Goal: Transaction & Acquisition: Book appointment/travel/reservation

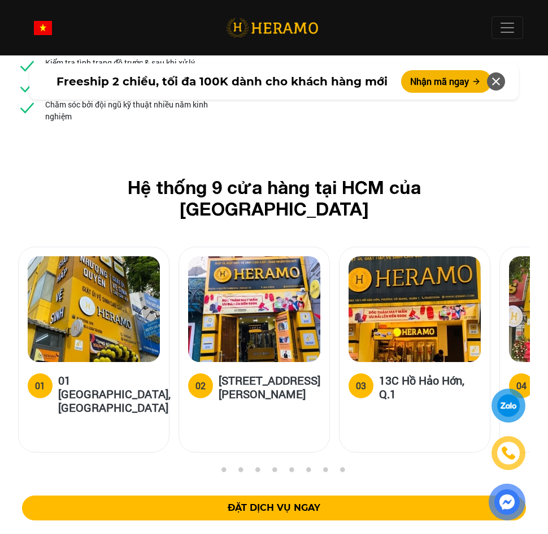
scroll to position [4918, 0]
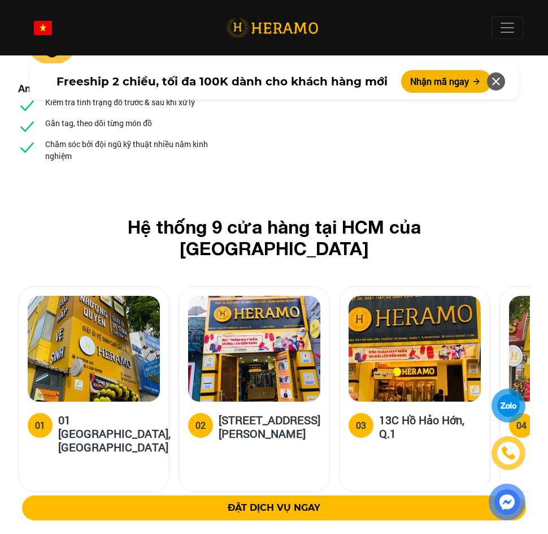
click at [241, 506] on button "3" at bounding box center [240, 511] width 11 height 11
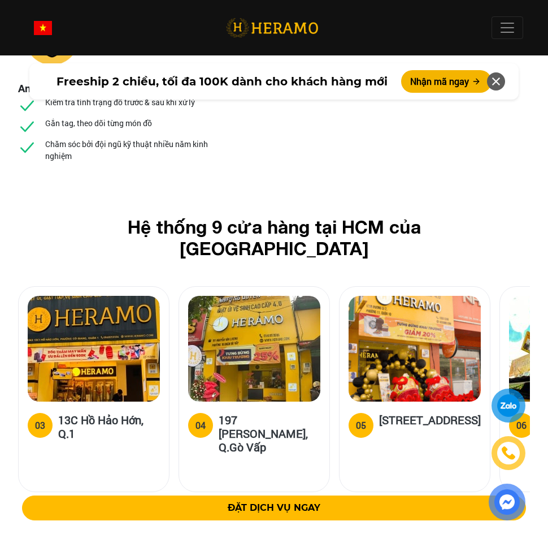
click at [258, 506] on button "4" at bounding box center [257, 511] width 11 height 11
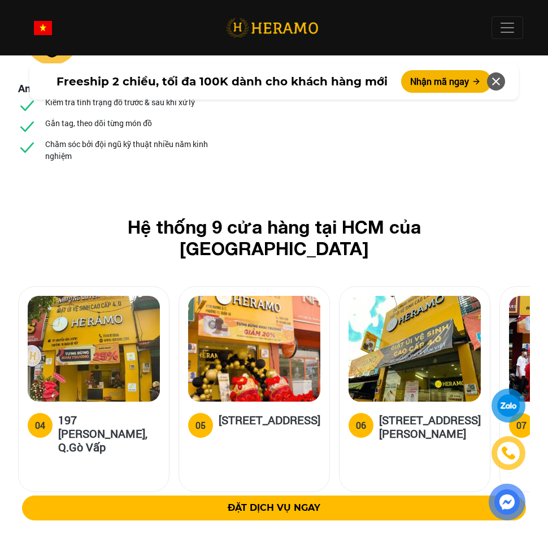
click at [275, 506] on button "5" at bounding box center [274, 511] width 11 height 11
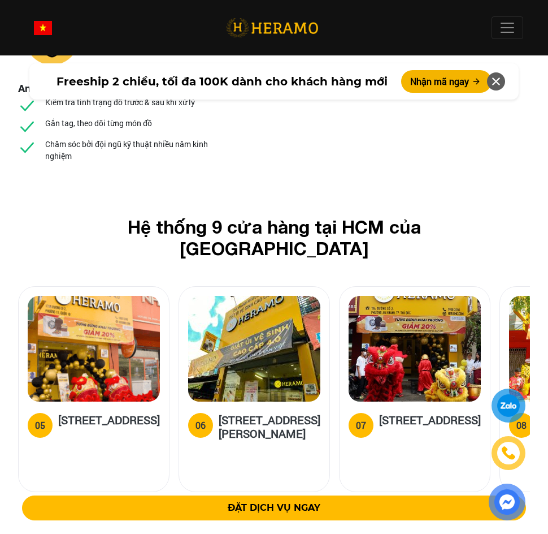
click at [326, 506] on button "8" at bounding box center [324, 511] width 11 height 11
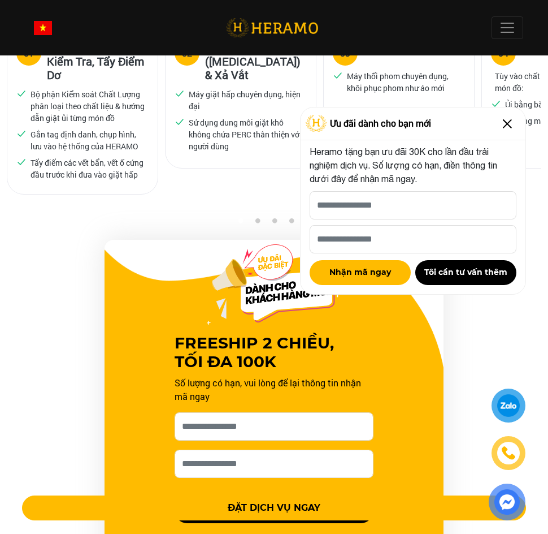
scroll to position [475, 0]
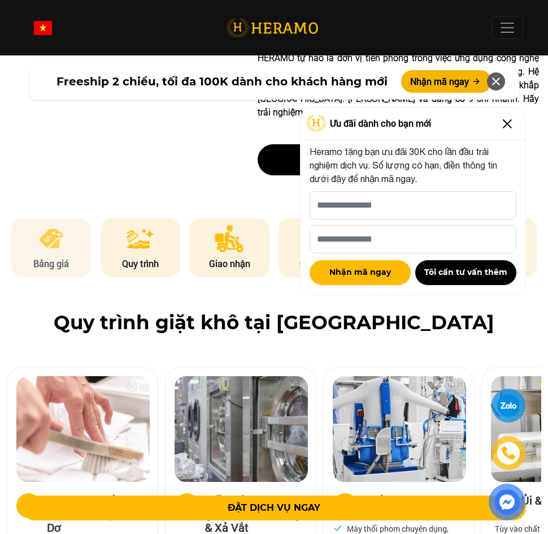
click at [64, 252] on li "Bảng giá" at bounding box center [51, 247] width 80 height 59
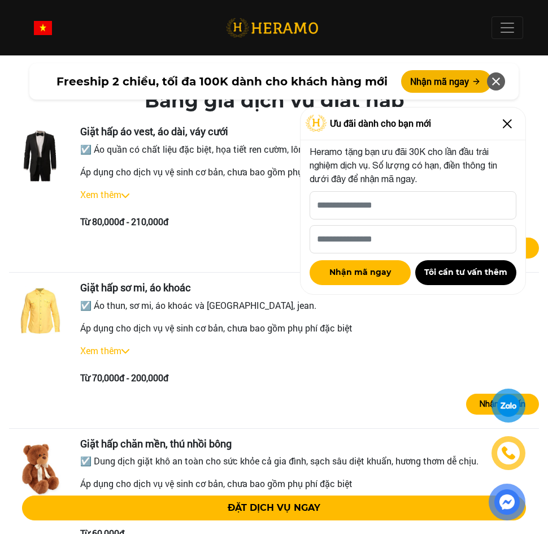
scroll to position [1945, 0]
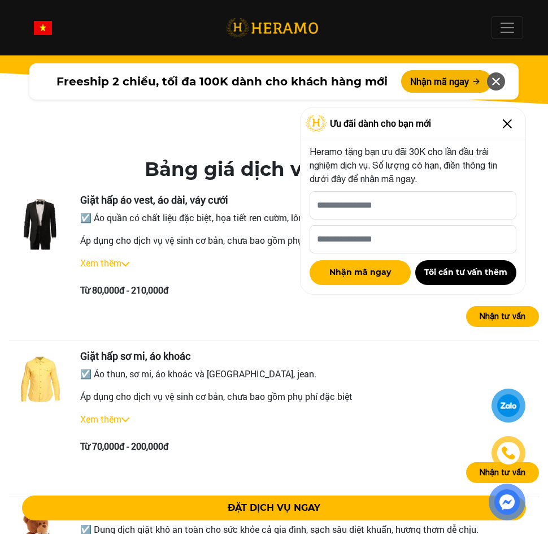
click at [128, 266] on img at bounding box center [126, 264] width 8 height 5
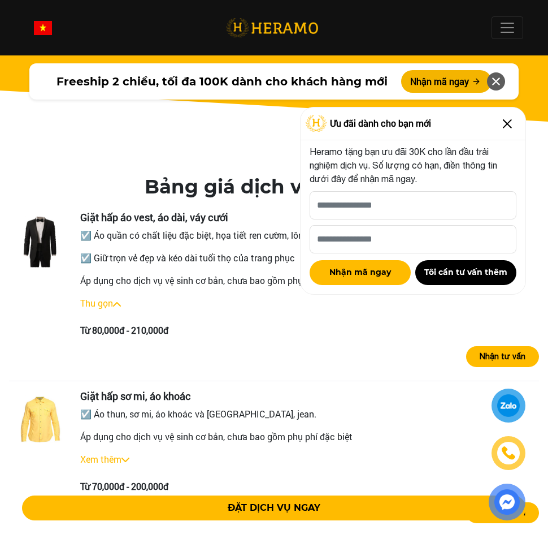
scroll to position [1889, 0]
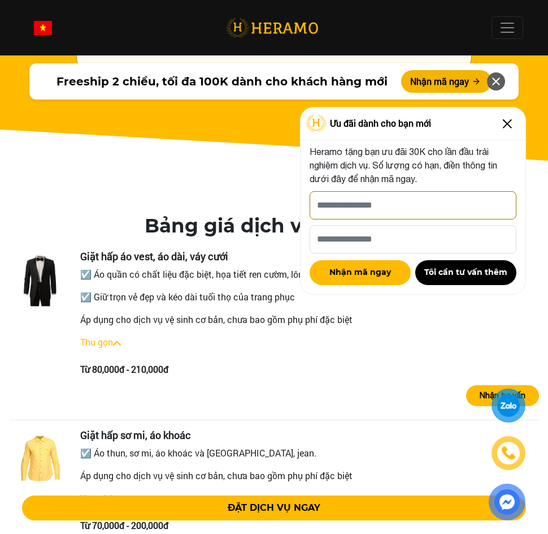
click at [382, 204] on input "[PERSON_NAME] xin tên của bạn nhé *" at bounding box center [413, 205] width 207 height 28
type input "**********"
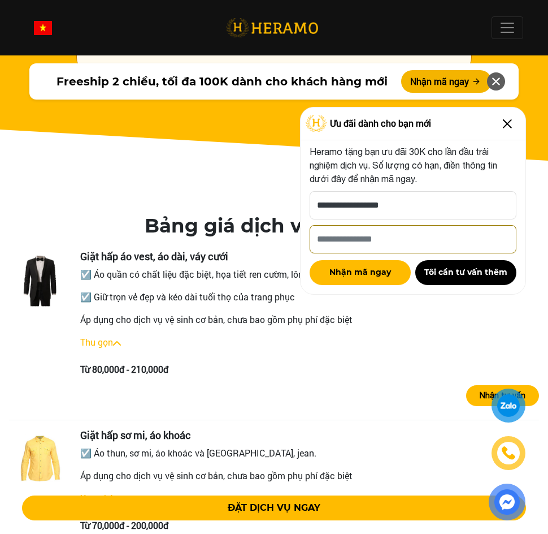
click at [387, 240] on input "Số điện thoại HERAMO có thể liên hệ là *" at bounding box center [413, 239] width 207 height 28
type input "**********"
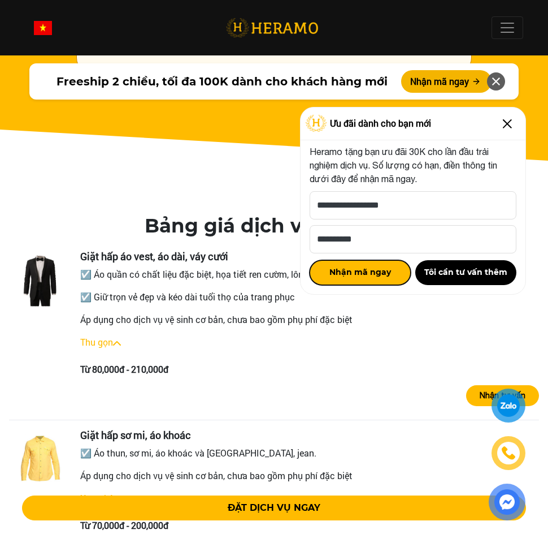
click at [379, 277] on button "Nhận mã ngay" at bounding box center [360, 272] width 101 height 25
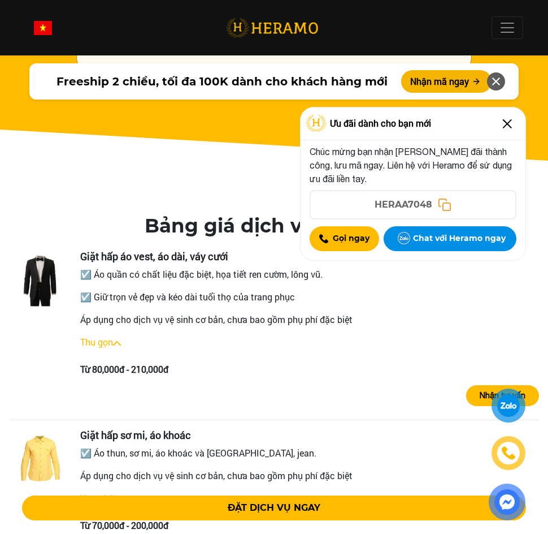
click at [117, 345] on img at bounding box center [117, 343] width 8 height 5
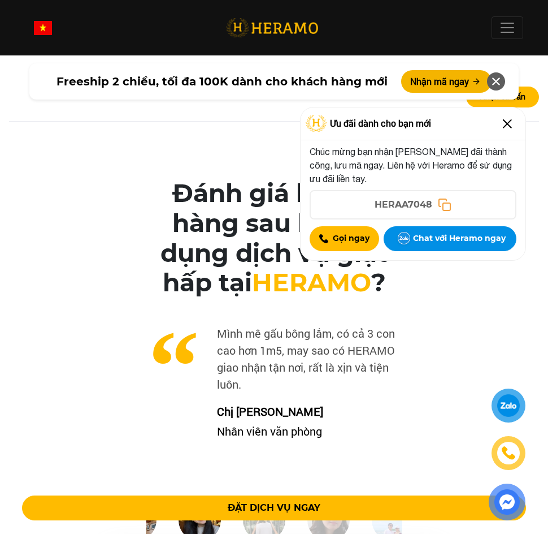
scroll to position [2963, 0]
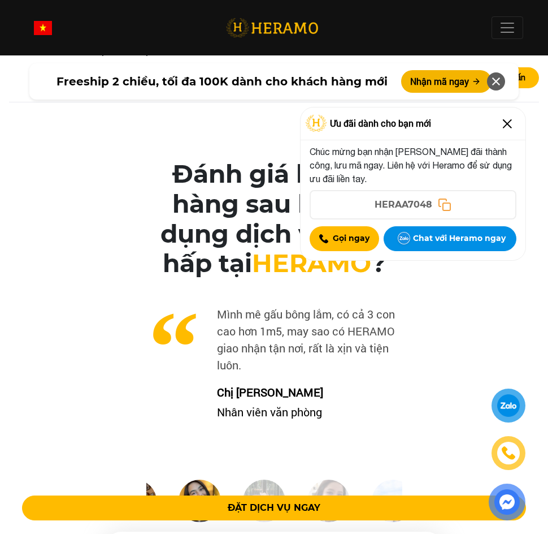
click at [248, 500] on button "ĐẶT DỊCH VỤ NGAY" at bounding box center [274, 507] width 504 height 25
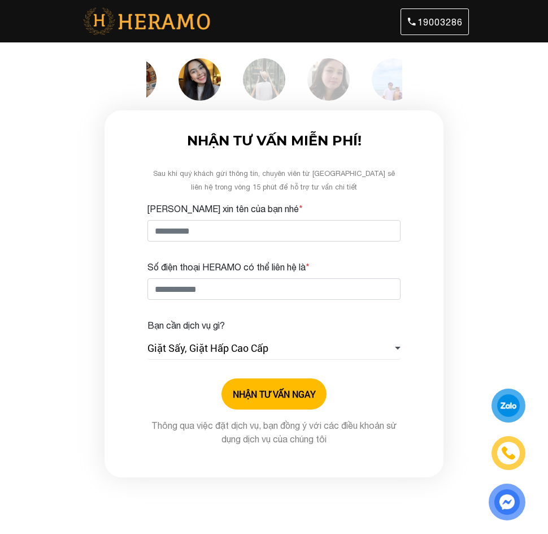
scroll to position [291, 0]
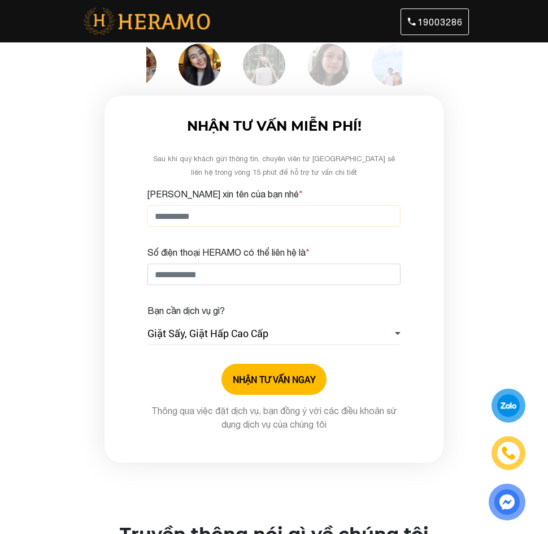
click at [216, 211] on input "[PERSON_NAME] xin tên của bạn nhé *" at bounding box center [274, 215] width 253 height 21
type input "**********"
click at [221, 273] on input "Số điện thoại HERAMO có thể liên hệ là *" at bounding box center [274, 273] width 253 height 21
type input "**********"
click at [395, 336] on link "Giặt Sấy, Giặt Hấp Cao Cấp" at bounding box center [274, 333] width 253 height 23
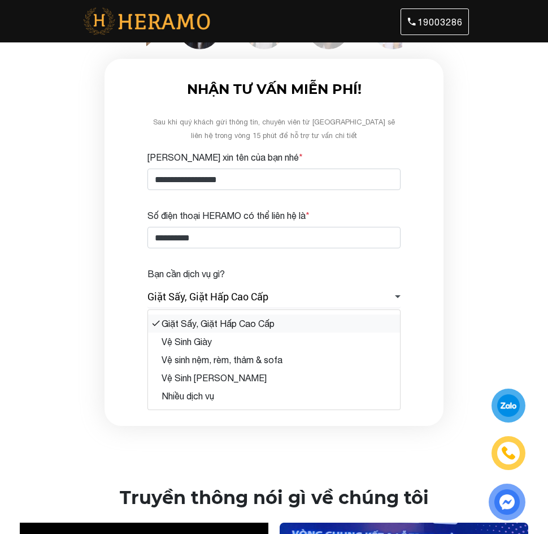
scroll to position [348, 0]
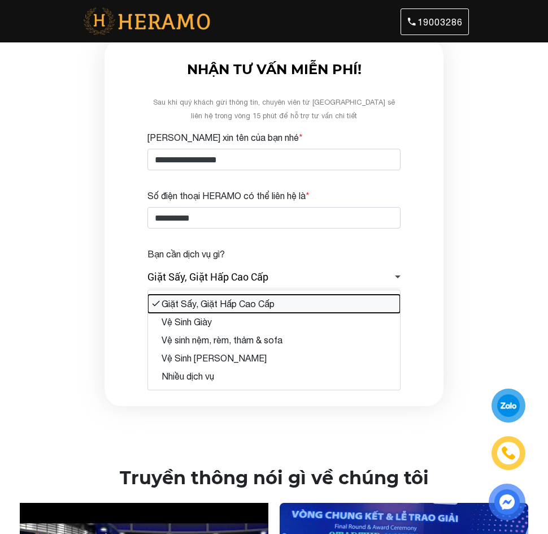
click at [222, 306] on button "Giặt Sấy, Giặt Hấp Cao Cấp" at bounding box center [274, 304] width 252 height 18
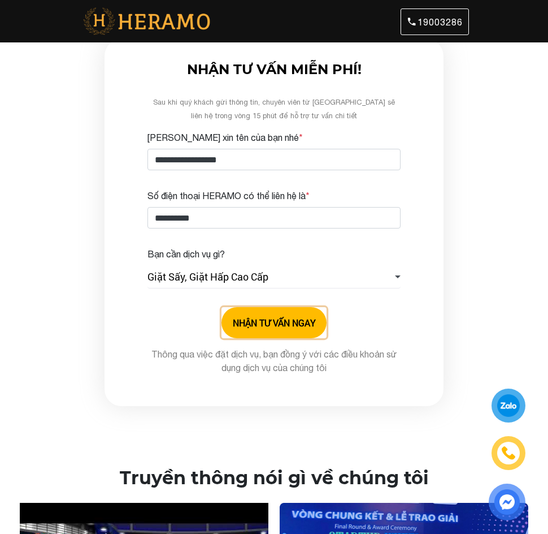
click at [253, 317] on button "NHẬN TƯ VẤN NGAY" at bounding box center [274, 322] width 105 height 31
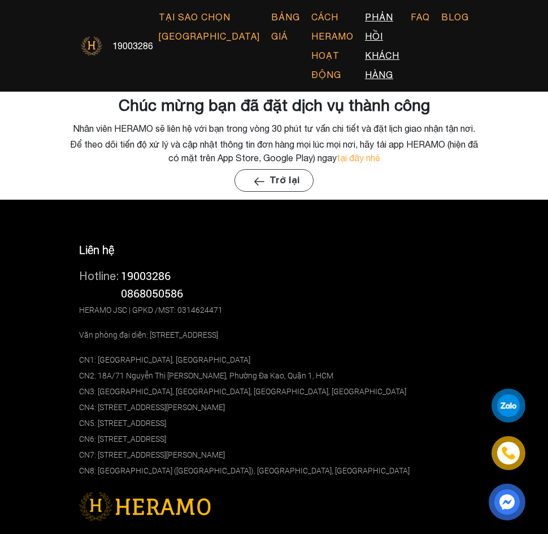
click at [380, 15] on link "Phản hồi khách hàng" at bounding box center [383, 46] width 46 height 83
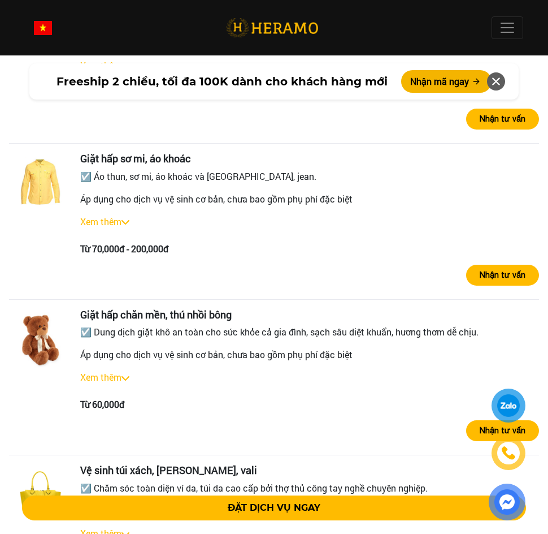
scroll to position [2035, 0]
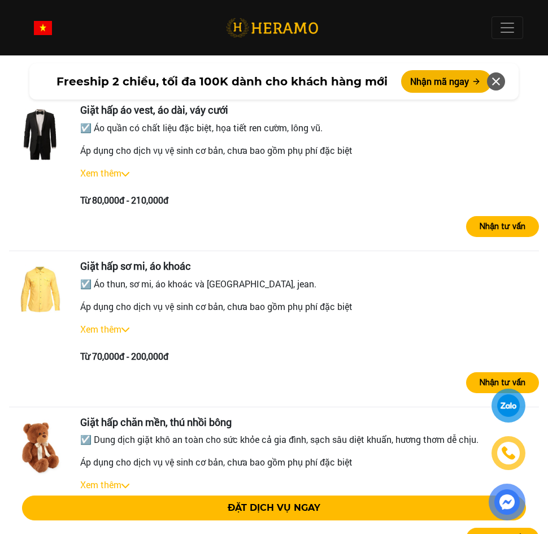
click at [128, 180] on div "Xem thêm" at bounding box center [309, 173] width 459 height 14
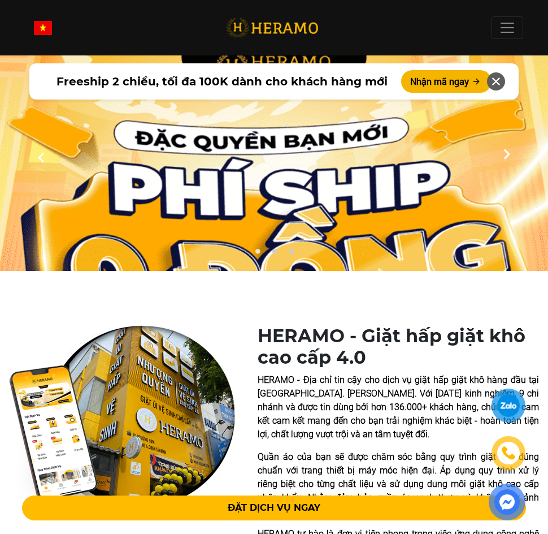
scroll to position [396, 0]
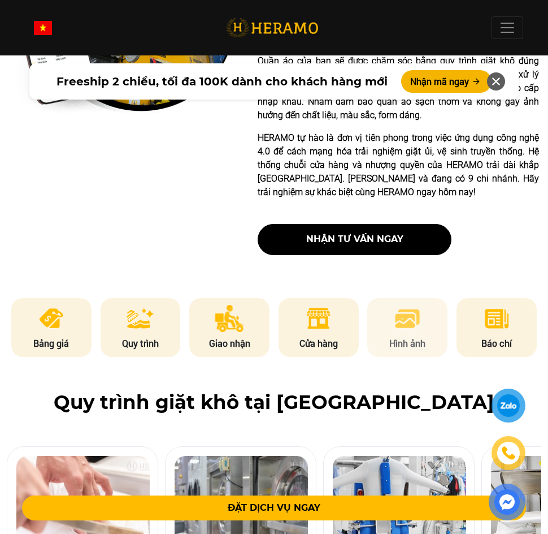
click at [408, 334] on li "Hình ảnh" at bounding box center [407, 327] width 80 height 59
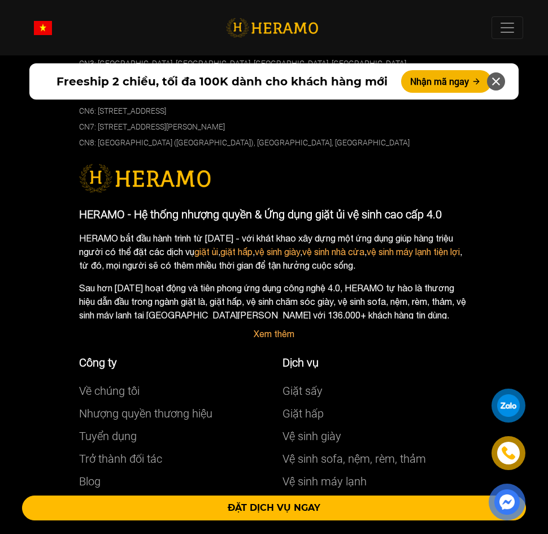
scroll to position [7193, 0]
